Goal: Transaction & Acquisition: Purchase product/service

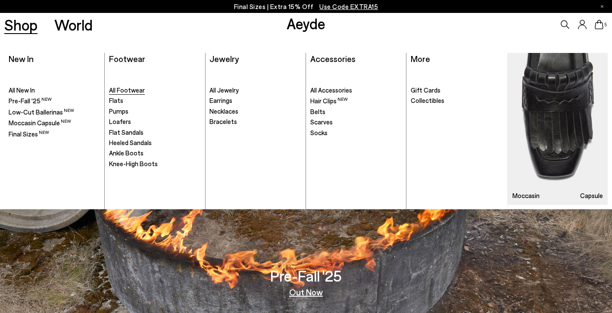
click at [126, 91] on span "All Footwear" at bounding box center [127, 90] width 36 height 8
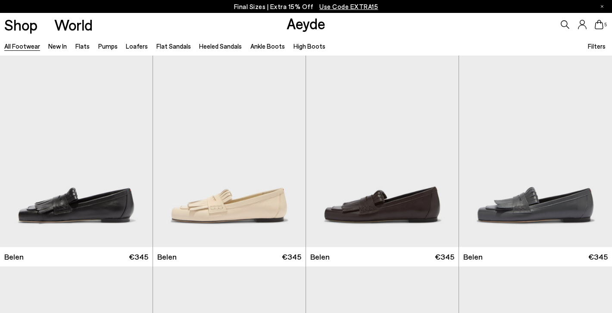
click at [598, 46] on span "Filters" at bounding box center [596, 46] width 18 height 8
click at [594, 44] on span "Filters" at bounding box center [596, 46] width 18 height 8
click at [602, 26] on icon at bounding box center [598, 24] width 9 height 9
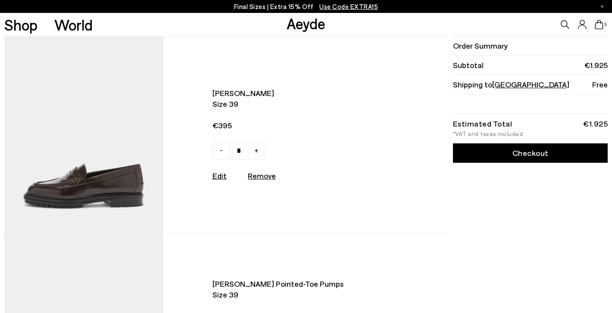
click at [266, 180] on u "Remove" at bounding box center [262, 175] width 28 height 9
type input "*"
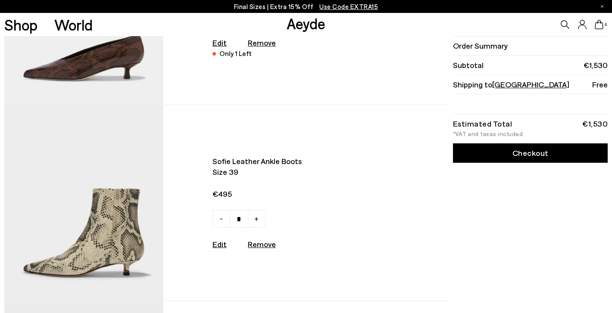
scroll to position [128, 0]
click at [267, 248] on u "Remove" at bounding box center [262, 243] width 28 height 9
type input "*"
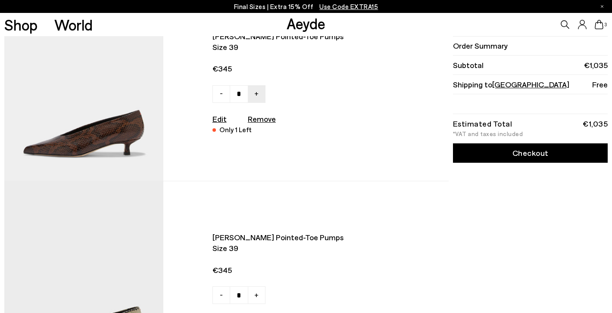
scroll to position [37, 0]
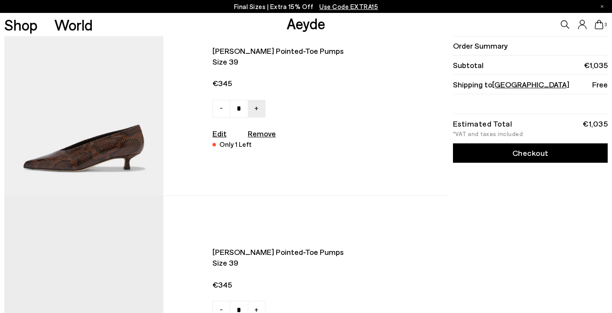
click at [107, 156] on img at bounding box center [83, 98] width 159 height 196
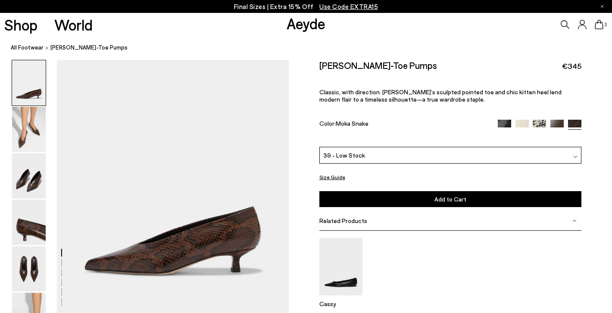
scroll to position [7, 0]
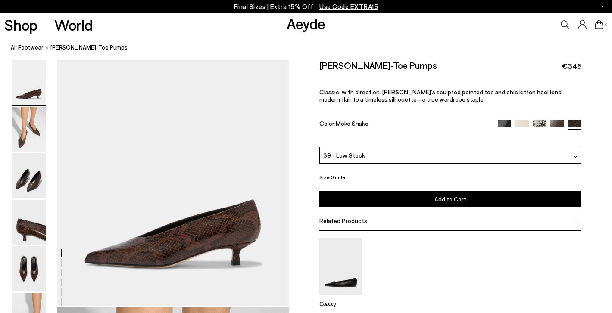
click at [557, 120] on img at bounding box center [556, 126] width 13 height 13
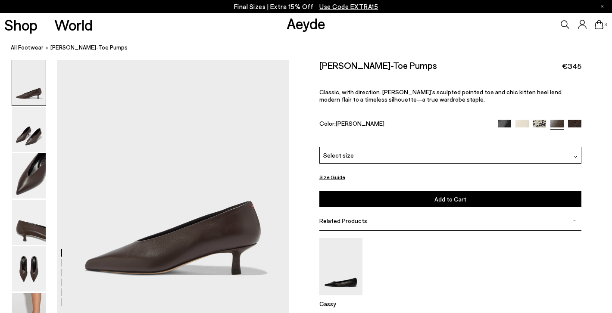
click at [398, 147] on div "Select size" at bounding box center [450, 155] width 262 height 17
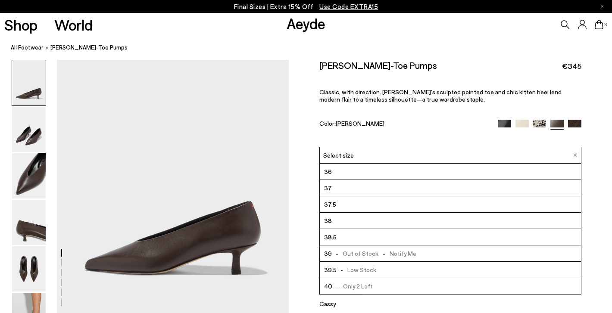
scroll to position [49, 0]
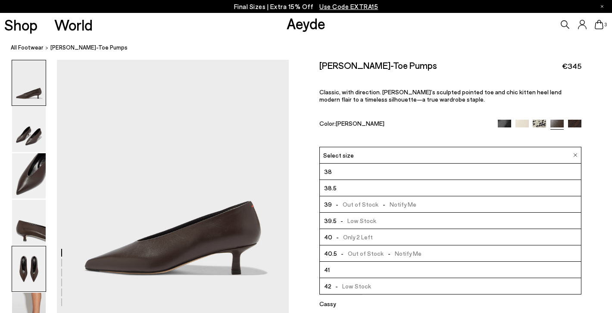
click at [34, 268] on img at bounding box center [29, 268] width 34 height 45
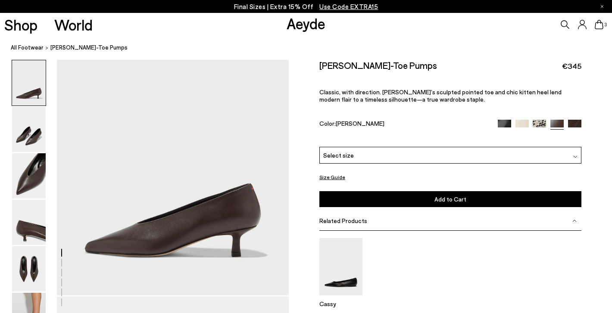
scroll to position [0, 0]
